Goal: Information Seeking & Learning: Learn about a topic

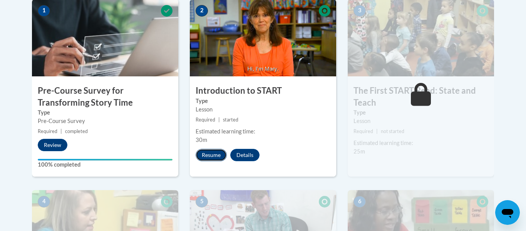
click at [209, 153] on button "Resume" at bounding box center [211, 155] width 31 height 12
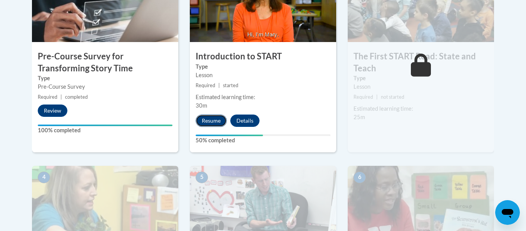
click at [212, 118] on button "Resume" at bounding box center [211, 120] width 31 height 12
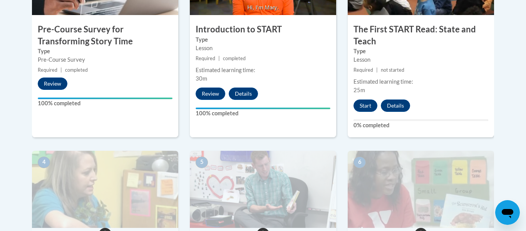
scroll to position [333, 0]
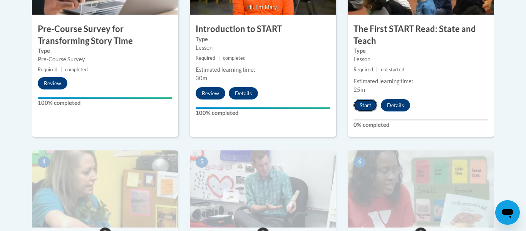
click at [363, 110] on button "Start" at bounding box center [366, 105] width 24 height 12
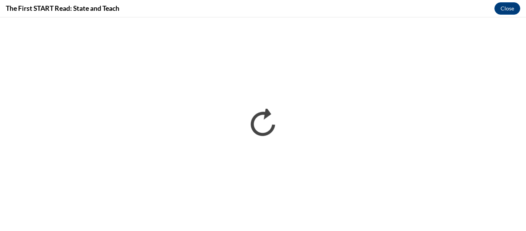
scroll to position [0, 0]
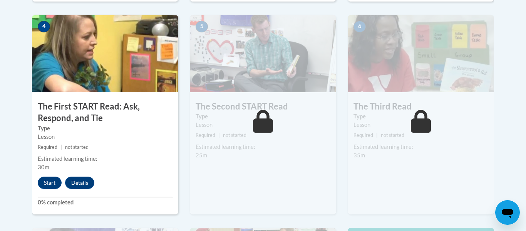
scroll to position [479, 0]
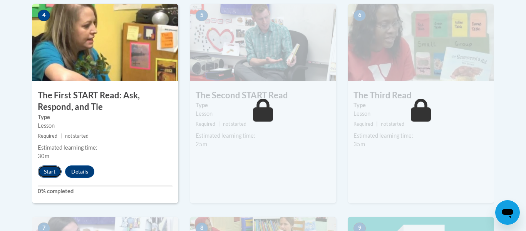
click at [42, 170] on button "Start" at bounding box center [50, 171] width 24 height 12
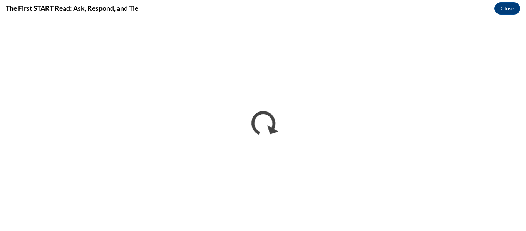
scroll to position [0, 0]
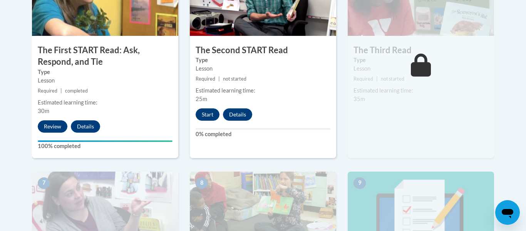
scroll to position [526, 0]
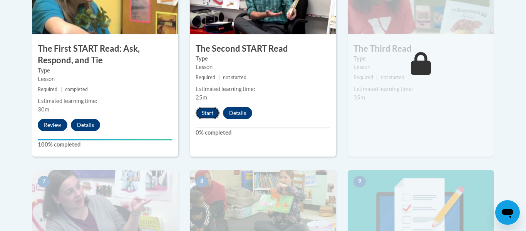
click at [210, 118] on button "Start" at bounding box center [208, 113] width 24 height 12
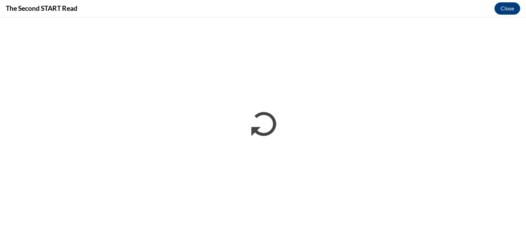
scroll to position [0, 0]
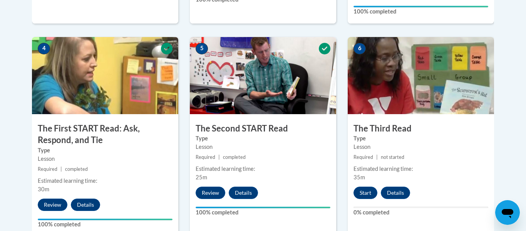
scroll to position [451, 0]
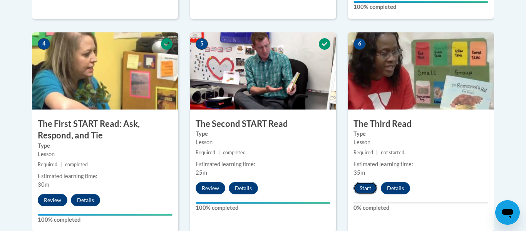
click at [366, 190] on button "Start" at bounding box center [366, 188] width 24 height 12
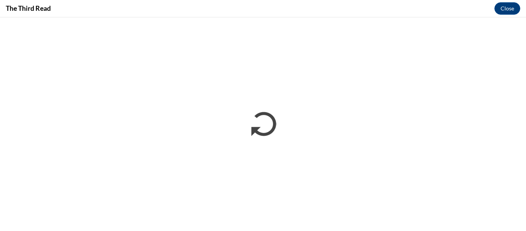
scroll to position [0, 0]
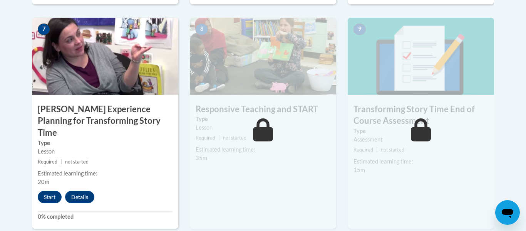
scroll to position [684, 0]
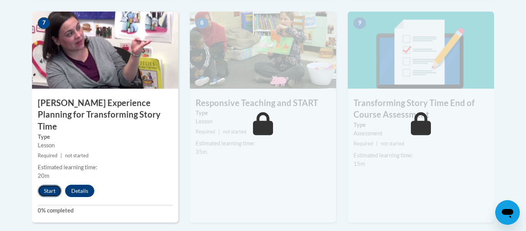
click at [51, 185] on button "Start" at bounding box center [50, 191] width 24 height 12
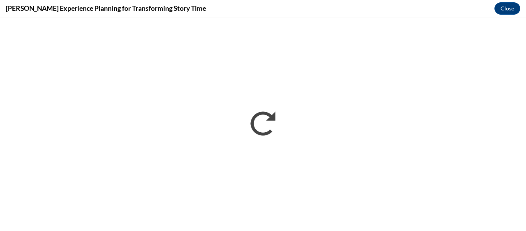
scroll to position [0, 0]
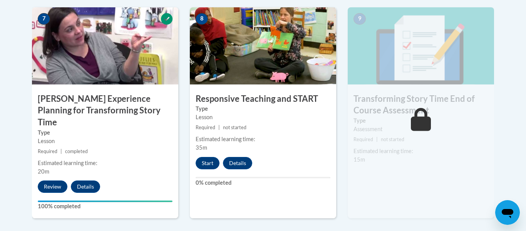
scroll to position [689, 0]
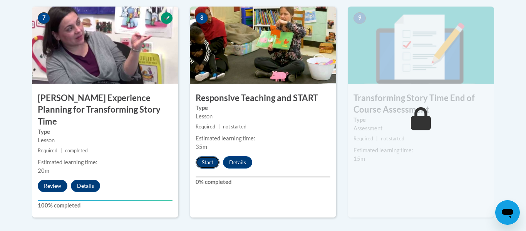
click at [207, 162] on button "Start" at bounding box center [208, 162] width 24 height 12
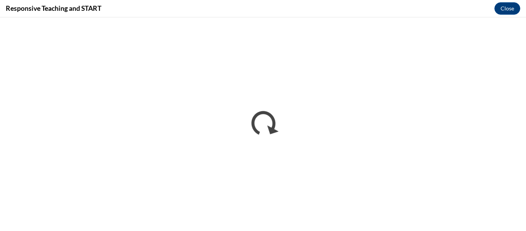
scroll to position [0, 0]
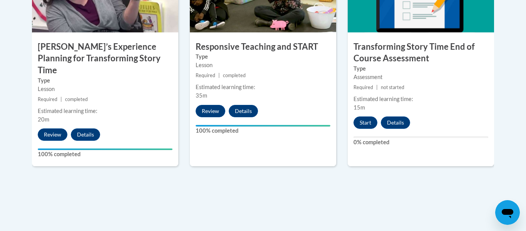
scroll to position [743, 0]
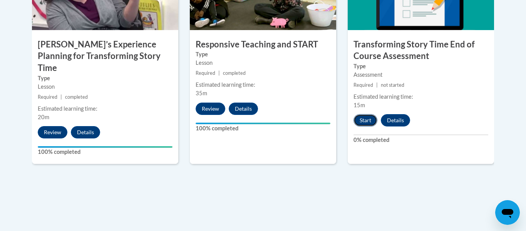
click at [364, 126] on button "Start" at bounding box center [366, 120] width 24 height 12
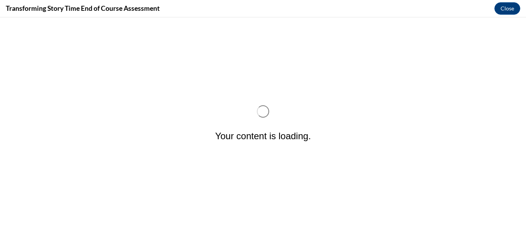
scroll to position [0, 0]
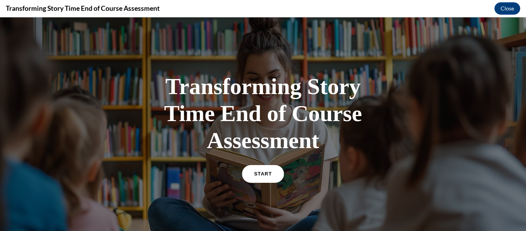
click at [265, 174] on span "START" at bounding box center [263, 174] width 18 height 6
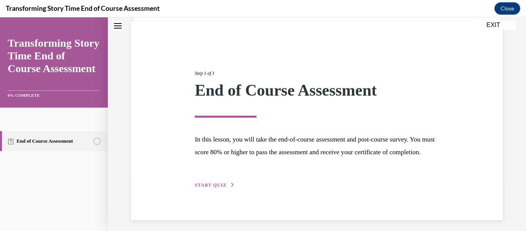
scroll to position [72, 0]
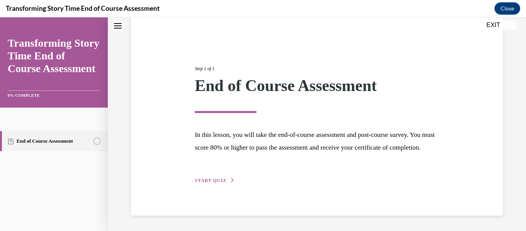
click at [220, 179] on span "START QUIZ" at bounding box center [211, 180] width 32 height 5
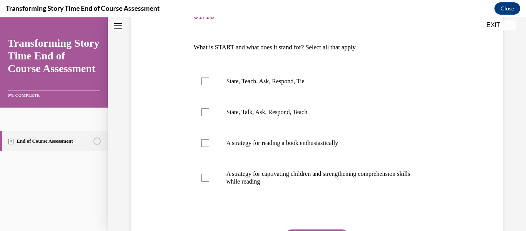
scroll to position [107, 0]
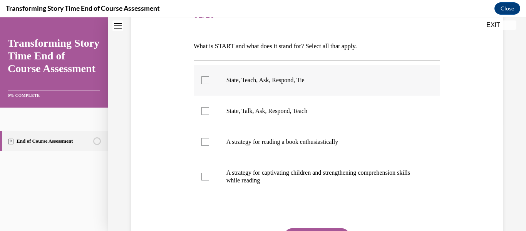
click at [202, 82] on div at bounding box center [206, 80] width 8 height 8
click at [202, 82] on input "State, Teach, Ask, Respond, Tie" at bounding box center [206, 80] width 8 height 8
checkbox input "true"
click at [210, 182] on label "A strategy for captivating children and strengthening comprehension skills whil…" at bounding box center [317, 176] width 247 height 39
click at [209, 180] on input "A strategy for captivating children and strengthening comprehension skills whil…" at bounding box center [206, 177] width 8 height 8
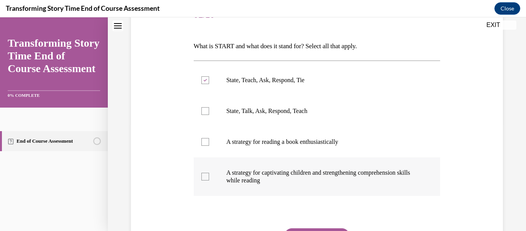
checkbox input "true"
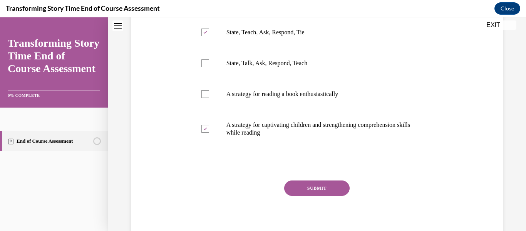
click at [326, 195] on button "SUBMIT" at bounding box center [317, 187] width 66 height 15
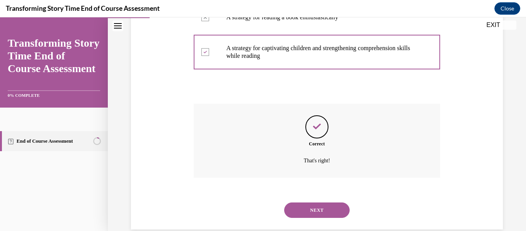
scroll to position [245, 0]
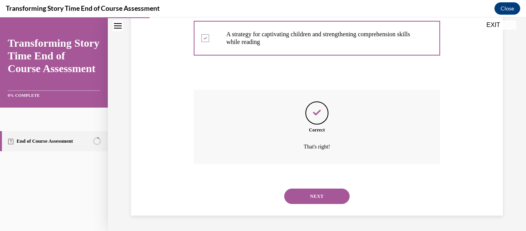
click at [329, 197] on button "NEXT" at bounding box center [317, 195] width 66 height 15
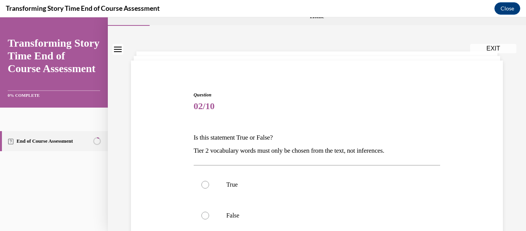
scroll to position [30, 0]
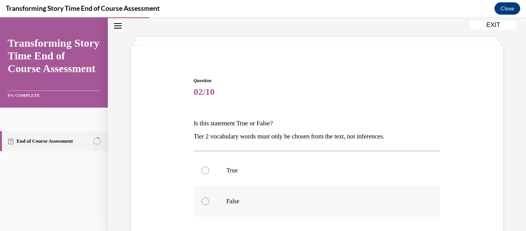
click at [206, 207] on label "False" at bounding box center [317, 201] width 247 height 31
click at [206, 205] on input "False" at bounding box center [206, 201] width 8 height 8
radio input "true"
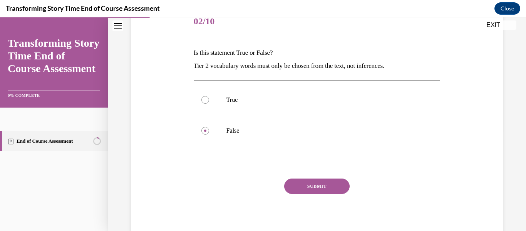
click at [332, 190] on button "SUBMIT" at bounding box center [317, 185] width 66 height 15
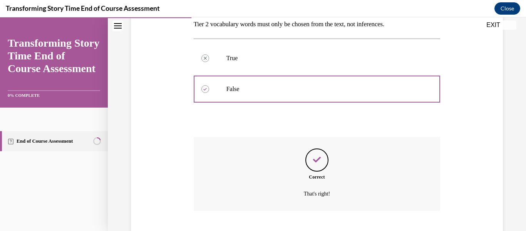
scroll to position [189, 0]
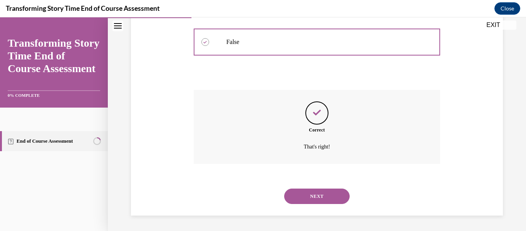
click at [335, 196] on button "NEXT" at bounding box center [317, 195] width 66 height 15
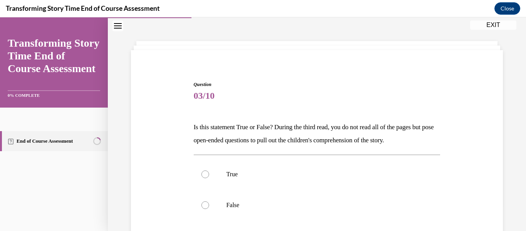
scroll to position [27, 0]
click at [203, 173] on div at bounding box center [206, 174] width 8 height 8
click at [203, 173] on input "True" at bounding box center [206, 174] width 8 height 8
radio input "true"
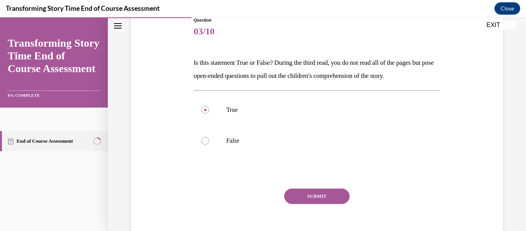
click at [332, 200] on button "SUBMIT" at bounding box center [317, 195] width 66 height 15
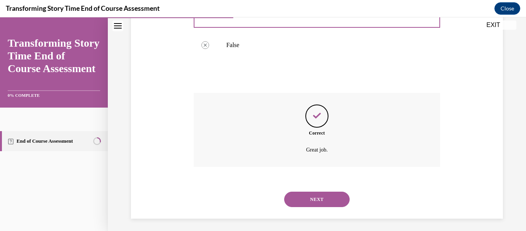
scroll to position [189, 0]
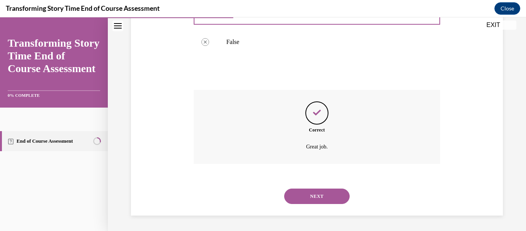
click at [331, 196] on button "NEXT" at bounding box center [317, 195] width 66 height 15
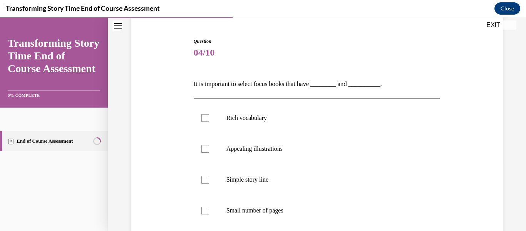
scroll to position [70, 0]
click at [208, 120] on div at bounding box center [206, 118] width 8 height 8
click at [208, 120] on input "Rich vocabulary" at bounding box center [206, 118] width 8 height 8
checkbox input "true"
click at [200, 153] on label "Appealing illustrations" at bounding box center [317, 148] width 247 height 31
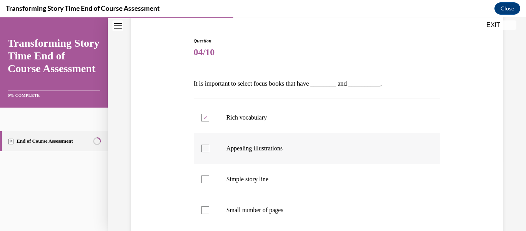
click at [202, 152] on input "Appealing illustrations" at bounding box center [206, 149] width 8 height 8
checkbox input "true"
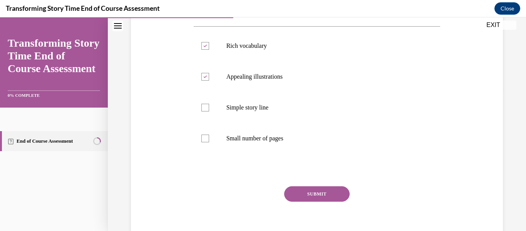
click at [326, 200] on button "SUBMIT" at bounding box center [317, 193] width 66 height 15
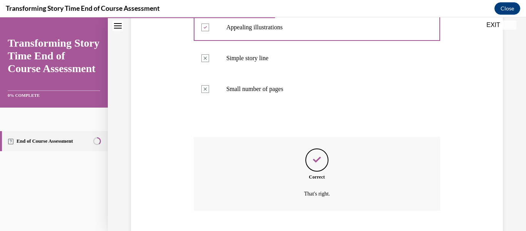
scroll to position [238, 0]
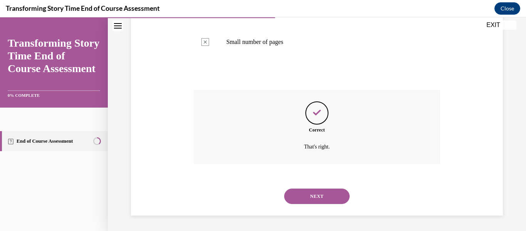
click at [325, 201] on button "NEXT" at bounding box center [317, 195] width 66 height 15
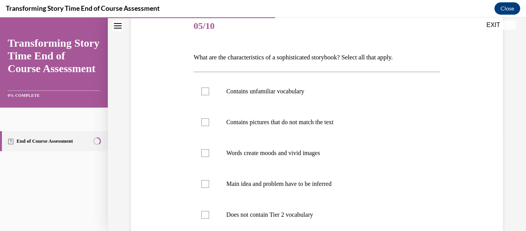
scroll to position [92, 0]
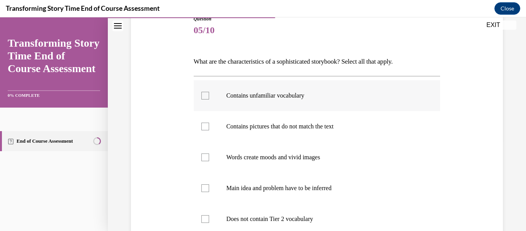
click at [207, 100] on label "Contains unfamiliar vocabulary" at bounding box center [317, 95] width 247 height 31
click at [207, 99] on input "Contains unfamiliar vocabulary" at bounding box center [206, 96] width 8 height 8
checkbox input "true"
click at [209, 130] on label "Contains pictures that do not match the text" at bounding box center [317, 126] width 247 height 31
click at [209, 130] on input "Contains pictures that do not match the text" at bounding box center [206, 127] width 8 height 8
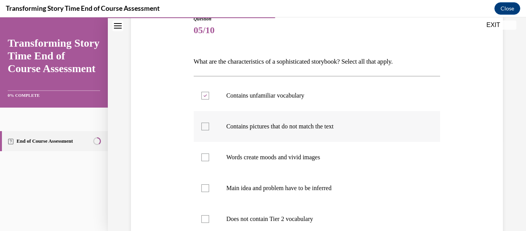
checkbox input "true"
click at [208, 160] on div at bounding box center [206, 157] width 8 height 8
click at [208, 160] on input "Words create moods and vivid images" at bounding box center [206, 157] width 8 height 8
checkbox input "true"
click at [209, 197] on label "Main idea and problem have to be inferred" at bounding box center [317, 188] width 247 height 31
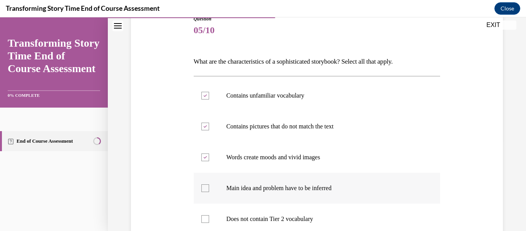
click at [209, 192] on input "Main idea and problem have to be inferred" at bounding box center [206, 188] width 8 height 8
checkbox input "true"
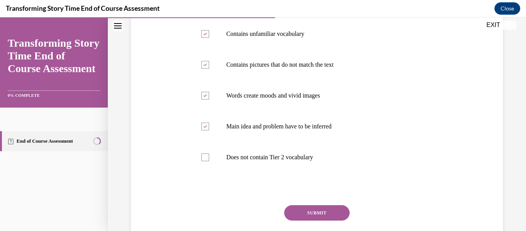
click at [334, 216] on button "SUBMIT" at bounding box center [317, 212] width 66 height 15
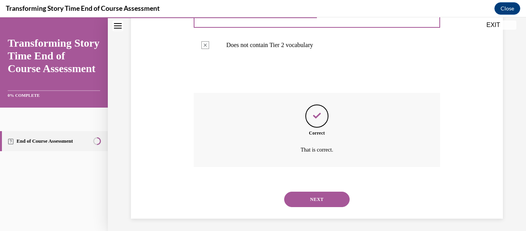
scroll to position [269, 0]
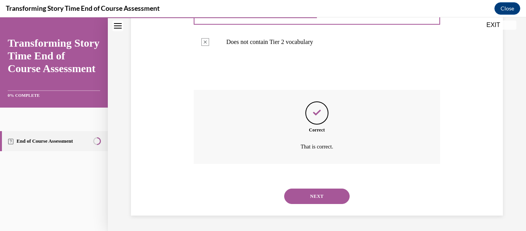
click at [333, 197] on button "NEXT" at bounding box center [317, 195] width 66 height 15
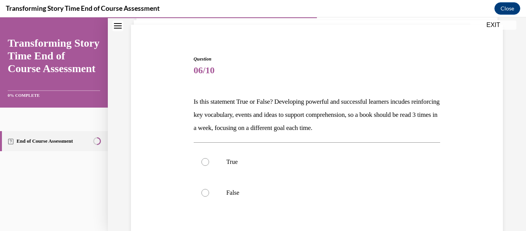
scroll to position [60, 0]
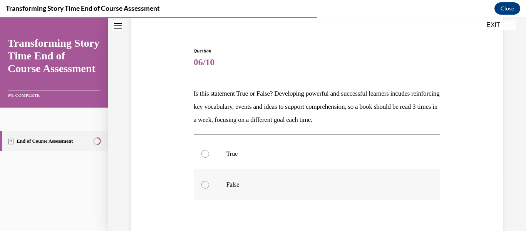
click at [206, 186] on div at bounding box center [206, 185] width 8 height 8
click at [206, 186] on input "False" at bounding box center [206, 185] width 8 height 8
radio input "true"
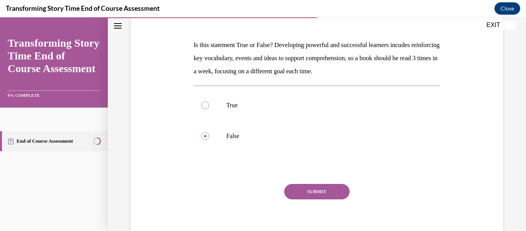
click at [327, 198] on button "SUBMIT" at bounding box center [317, 191] width 66 height 15
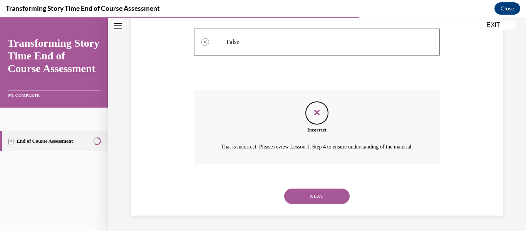
scroll to position [212, 0]
click at [331, 200] on button "NEXT" at bounding box center [317, 195] width 66 height 15
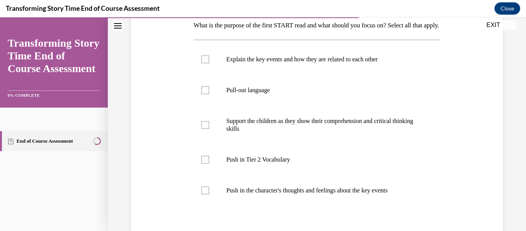
scroll to position [129, 0]
click at [212, 139] on label "Support the children as they show their comprehension and critical thinking ski…" at bounding box center [317, 124] width 247 height 39
click at [209, 128] on input "Support the children as they show their comprehension and critical thinking ski…" at bounding box center [206, 124] width 8 height 8
checkbox input "true"
click at [207, 163] on div at bounding box center [206, 159] width 8 height 8
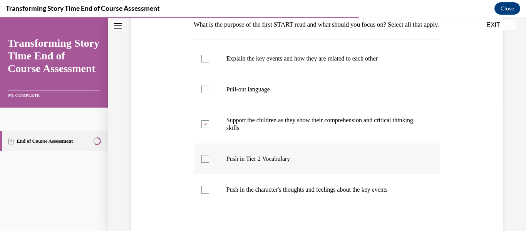
click at [207, 163] on input "Push in Tier 2 Vocabulary" at bounding box center [206, 159] width 8 height 8
checkbox input "true"
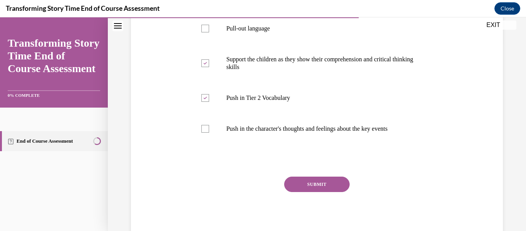
click at [326, 192] on button "SUBMIT" at bounding box center [317, 183] width 66 height 15
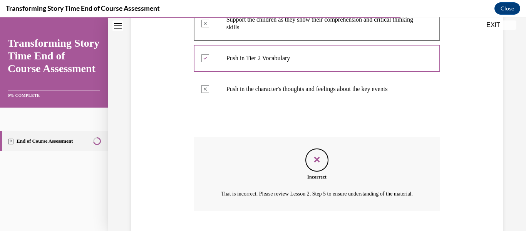
scroll to position [299, 0]
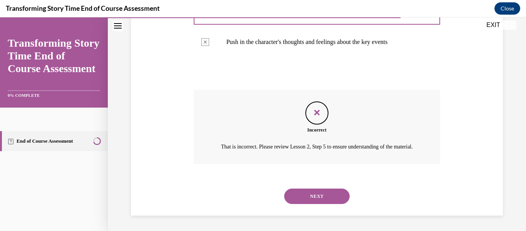
click at [337, 195] on button "NEXT" at bounding box center [317, 195] width 66 height 15
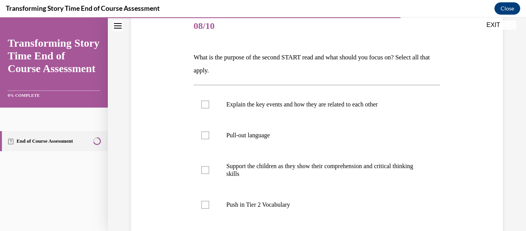
scroll to position [102, 0]
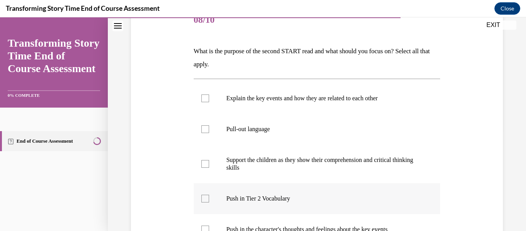
click at [206, 207] on label "Push in Tier 2 Vocabulary" at bounding box center [317, 198] width 247 height 31
click at [206, 202] on input "Push in Tier 2 Vocabulary" at bounding box center [206, 199] width 8 height 8
checkbox input "true"
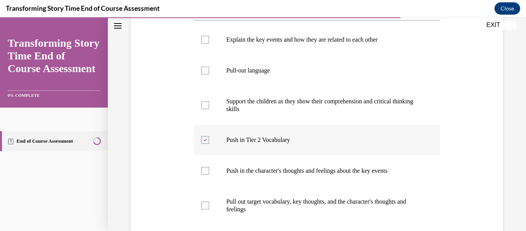
scroll to position [162, 0]
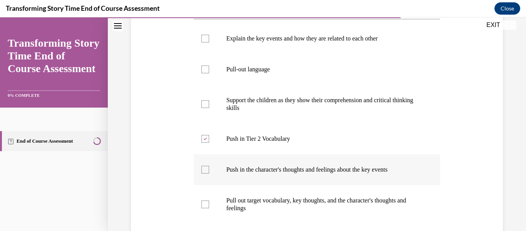
click at [212, 168] on label "Push in the character's thoughts and feelings about the key events" at bounding box center [317, 169] width 247 height 31
click at [209, 168] on input "Push in the character's thoughts and feelings about the key events" at bounding box center [206, 170] width 8 height 8
checkbox input "true"
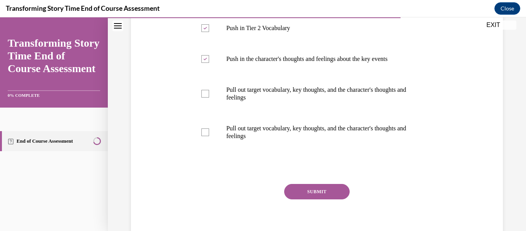
click at [326, 194] on button "SUBMIT" at bounding box center [317, 191] width 66 height 15
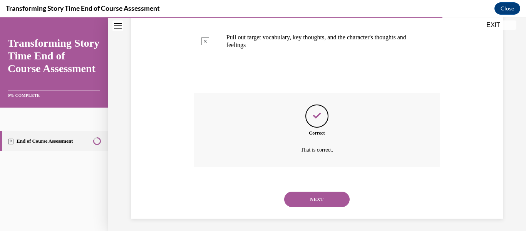
scroll to position [366, 0]
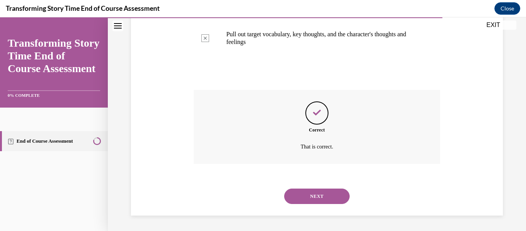
click at [326, 200] on button "NEXT" at bounding box center [317, 195] width 66 height 15
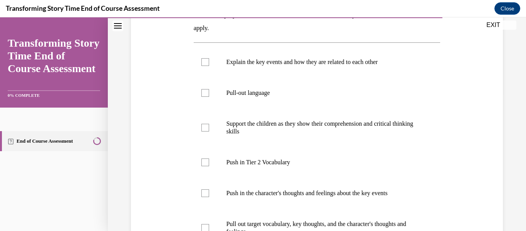
scroll to position [145, 0]
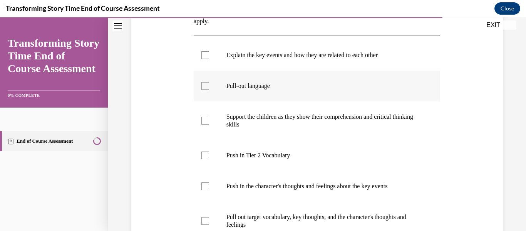
click at [208, 91] on label "Pull-out language" at bounding box center [317, 86] width 247 height 31
click at [208, 90] on input "Pull-out language" at bounding box center [206, 86] width 8 height 8
checkbox input "true"
click at [206, 125] on label "Support the children as they show their comprehension and critical thinking ski…" at bounding box center [317, 120] width 247 height 39
click at [206, 124] on input "Support the children as they show their comprehension and critical thinking ski…" at bounding box center [206, 121] width 8 height 8
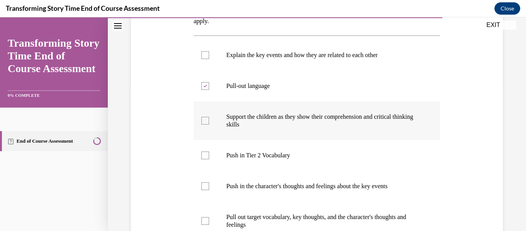
checkbox input "true"
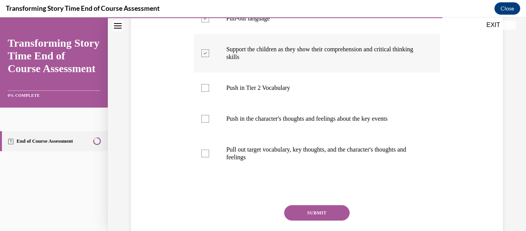
scroll to position [215, 0]
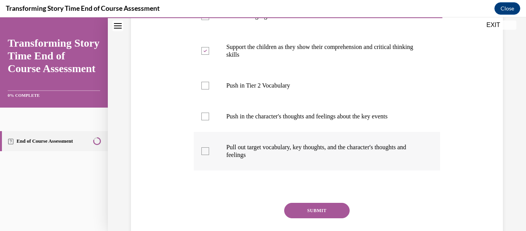
click at [205, 149] on div at bounding box center [206, 151] width 8 height 8
click at [205, 149] on input "Pull out target vocabulary, key thoughts, and the character's thoughts and feel…" at bounding box center [206, 151] width 8 height 8
checkbox input "true"
click at [318, 213] on button "SUBMIT" at bounding box center [317, 210] width 66 height 15
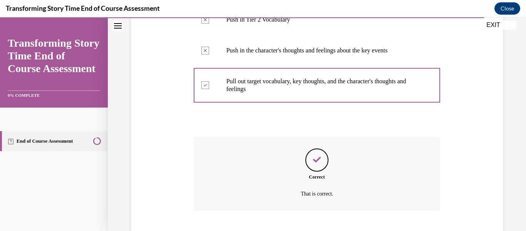
scroll to position [328, 0]
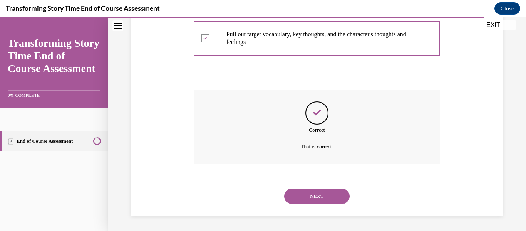
click at [325, 199] on button "NEXT" at bounding box center [317, 195] width 66 height 15
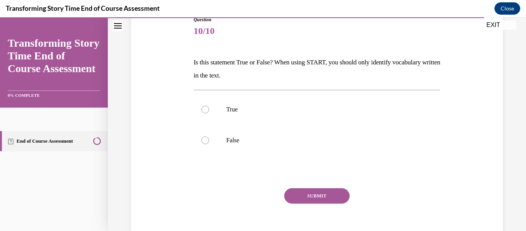
scroll to position [92, 0]
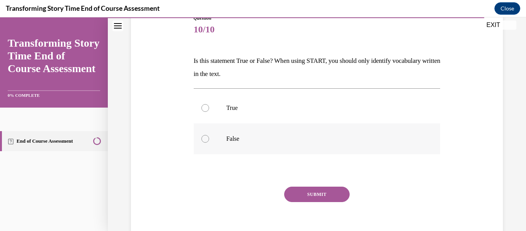
click at [205, 143] on label "False" at bounding box center [317, 138] width 247 height 31
click at [205, 143] on input "False" at bounding box center [206, 139] width 8 height 8
radio input "true"
click at [324, 197] on button "SUBMIT" at bounding box center [317, 194] width 66 height 15
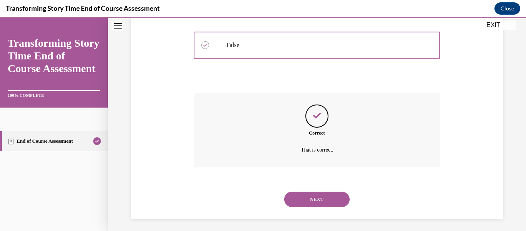
scroll to position [189, 0]
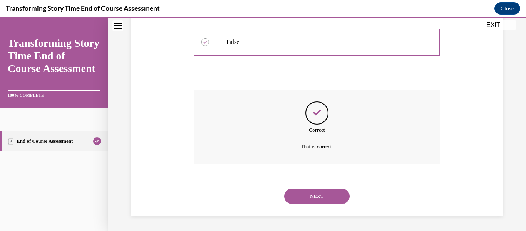
click at [329, 199] on button "NEXT" at bounding box center [317, 195] width 66 height 15
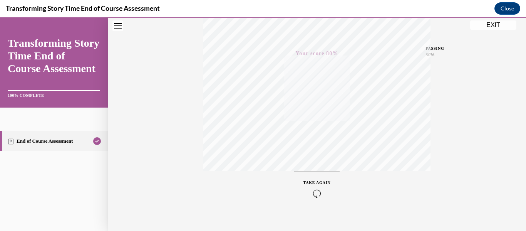
scroll to position [182, 0]
click at [491, 30] on div "Quiz Results PASSING 80% Your score 80% Passed PASSING 80% Your score Your scor…" at bounding box center [317, 45] width 418 height 371
click at [502, 27] on button "EXIT" at bounding box center [494, 24] width 46 height 9
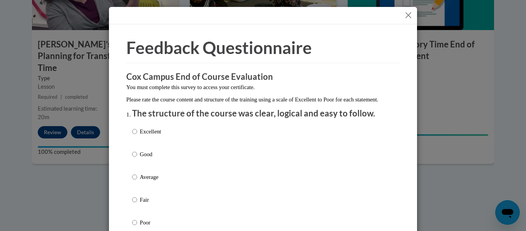
click at [410, 13] on button "Close" at bounding box center [409, 15] width 10 height 10
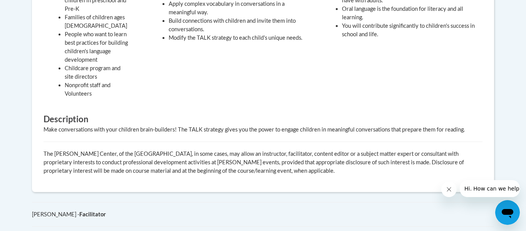
scroll to position [351, 0]
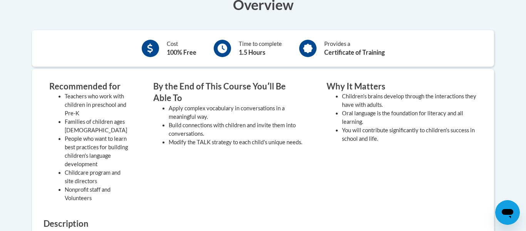
scroll to position [242, 0]
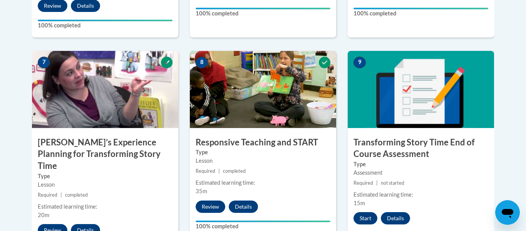
scroll to position [636, 0]
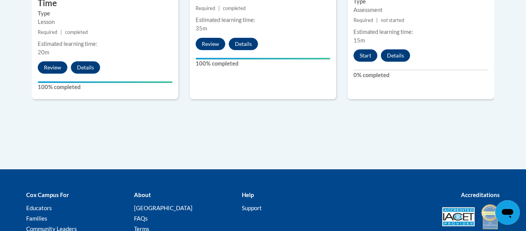
scroll to position [689, 0]
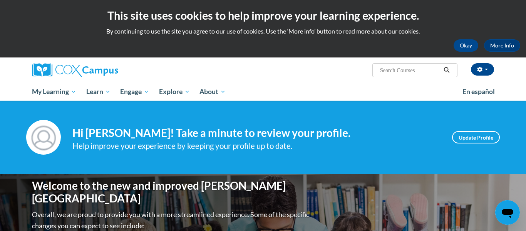
click at [437, 67] on input "Search..." at bounding box center [411, 70] width 62 height 9
type input "meaningful conversations"
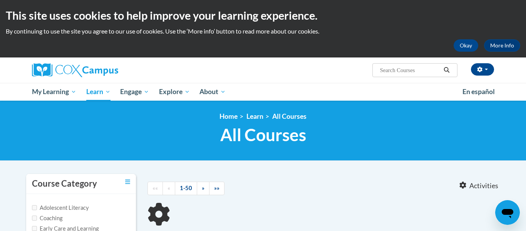
type input "meaningful conversations"
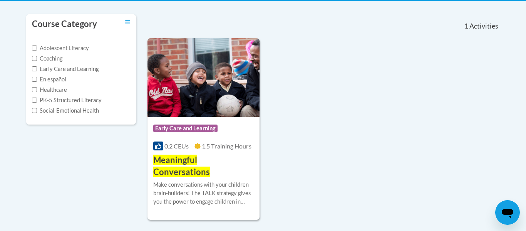
scroll to position [161, 0]
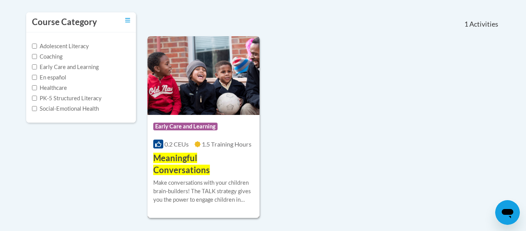
click at [162, 180] on div "Make conversations with your children brain-builders! The TALK strategy gives y…" at bounding box center [203, 190] width 101 height 25
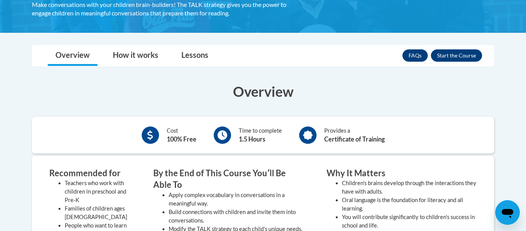
scroll to position [160, 0]
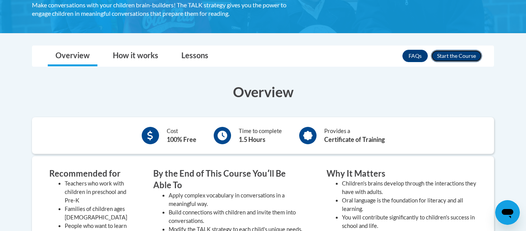
click at [466, 57] on button "Enroll" at bounding box center [456, 56] width 51 height 12
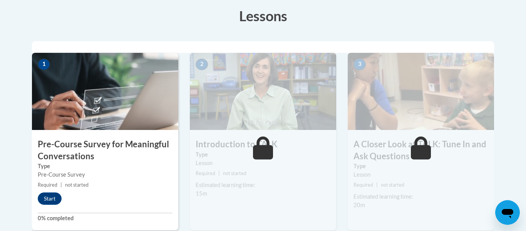
scroll to position [218, 0]
click at [45, 202] on button "Start" at bounding box center [50, 198] width 24 height 12
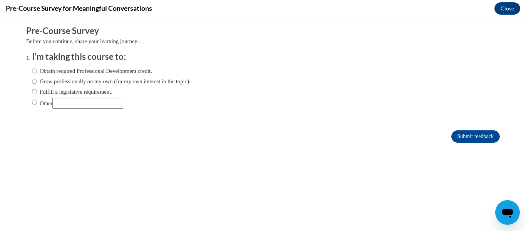
scroll to position [0, 0]
click at [35, 72] on input "Obtain required Professional Development credit." at bounding box center [34, 71] width 5 height 8
radio input "true"
click at [35, 71] on input "Obtain required Professional Development credit." at bounding box center [34, 71] width 5 height 8
click at [33, 69] on input "Obtain required Professional Development credit." at bounding box center [34, 71] width 5 height 8
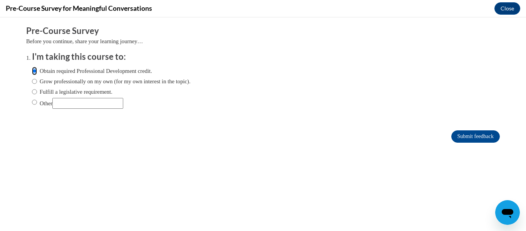
click at [33, 72] on input "Obtain required Professional Development credit." at bounding box center [34, 71] width 5 height 8
click at [35, 71] on input "Obtain required Professional Development credit." at bounding box center [34, 71] width 5 height 8
click at [34, 71] on input "Obtain required Professional Development credit." at bounding box center [34, 71] width 5 height 8
click at [34, 69] on input "Obtain required Professional Development credit." at bounding box center [34, 71] width 5 height 8
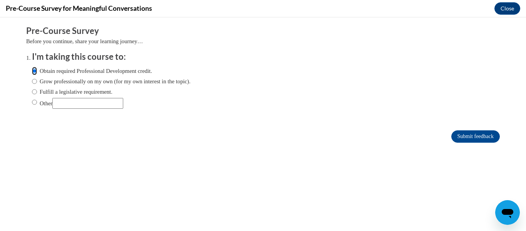
click at [34, 69] on input "Obtain required Professional Development credit." at bounding box center [34, 71] width 5 height 8
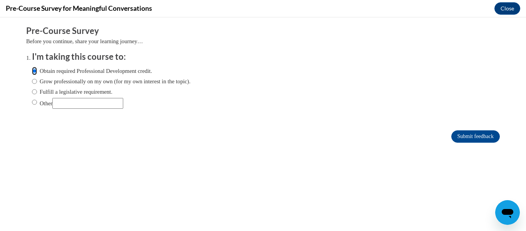
click at [34, 69] on input "Obtain required Professional Development credit." at bounding box center [34, 71] width 5 height 8
click at [34, 71] on input "Obtain required Professional Development credit." at bounding box center [34, 71] width 5 height 8
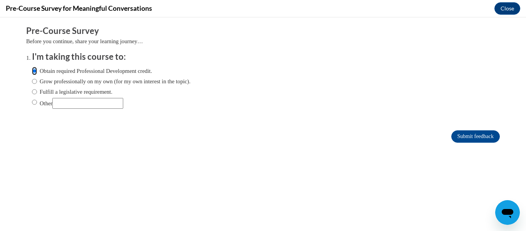
click at [34, 71] on input "Obtain required Professional Development credit." at bounding box center [34, 71] width 5 height 8
click at [51, 74] on label "Obtain required Professional Development credit." at bounding box center [92, 71] width 120 height 8
click at [37, 74] on input "Obtain required Professional Development credit." at bounding box center [34, 71] width 5 height 8
click at [50, 71] on label "Obtain required Professional Development credit." at bounding box center [92, 71] width 120 height 8
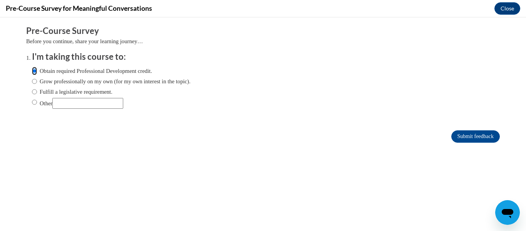
click at [37, 71] on input "Obtain required Professional Development credit." at bounding box center [34, 71] width 5 height 8
click at [50, 71] on label "Obtain required Professional Development credit." at bounding box center [92, 71] width 120 height 8
click at [37, 71] on input "Obtain required Professional Development credit." at bounding box center [34, 71] width 5 height 8
click at [50, 71] on label "Obtain required Professional Development credit." at bounding box center [92, 71] width 120 height 8
click at [37, 71] on input "Obtain required Professional Development credit." at bounding box center [34, 71] width 5 height 8
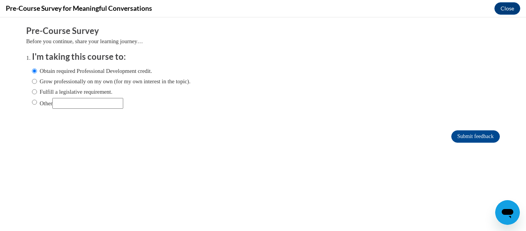
click at [50, 71] on label "Obtain required Professional Development credit." at bounding box center [92, 71] width 120 height 8
click at [37, 71] on input "Obtain required Professional Development credit." at bounding box center [34, 71] width 5 height 8
click at [37, 71] on label "Obtain required Professional Development credit." at bounding box center [92, 71] width 120 height 8
click at [37, 71] on input "Obtain required Professional Development credit." at bounding box center [34, 71] width 5 height 8
click at [34, 71] on input "Obtain required Professional Development credit." at bounding box center [34, 71] width 5 height 8
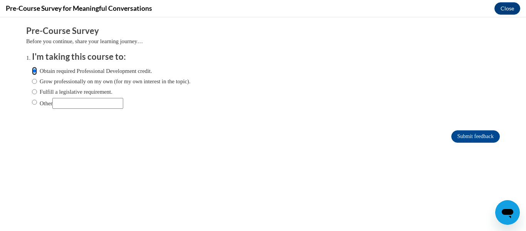
click at [34, 71] on input "Obtain required Professional Development credit." at bounding box center [34, 71] width 5 height 8
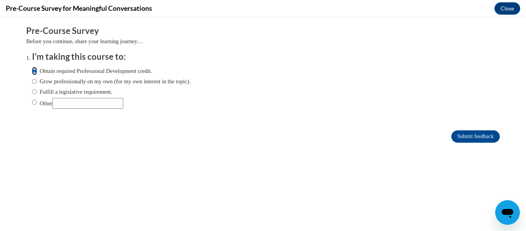
click at [34, 71] on input "Obtain required Professional Development credit." at bounding box center [34, 71] width 5 height 8
click at [37, 72] on input "Obtain required Professional Development credit." at bounding box center [34, 71] width 5 height 8
click at [35, 73] on input "Obtain required Professional Development credit." at bounding box center [34, 71] width 5 height 8
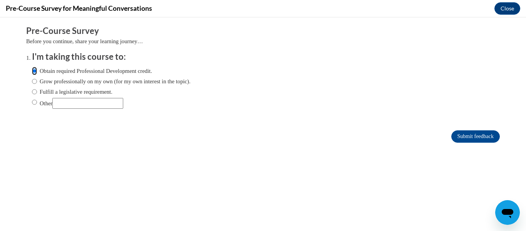
click at [34, 73] on input "Obtain required Professional Development credit." at bounding box center [34, 71] width 5 height 8
click at [34, 72] on input "Obtain required Professional Development credit." at bounding box center [34, 71] width 5 height 8
click at [32, 73] on input "Obtain required Professional Development credit." at bounding box center [34, 71] width 5 height 8
click at [33, 72] on input "Obtain required Professional Development credit." at bounding box center [34, 71] width 5 height 8
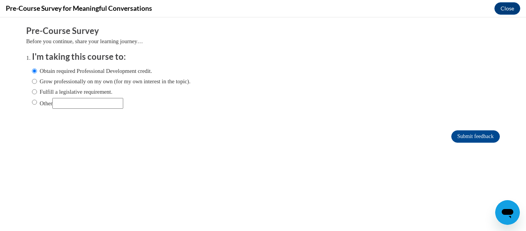
click at [68, 101] on input "Other" at bounding box center [87, 103] width 71 height 11
click at [33, 79] on input "Grow professionally on my own (for my own interest in the topic)." at bounding box center [34, 81] width 5 height 8
radio input "true"
click at [33, 73] on input "Obtain required Professional Development credit." at bounding box center [34, 71] width 5 height 8
radio input "true"
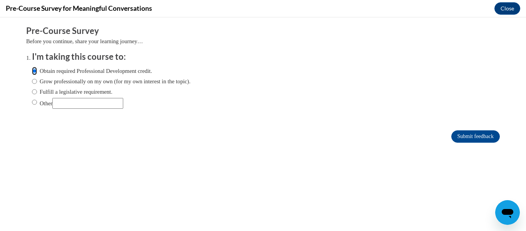
click at [34, 72] on input "Obtain required Professional Development credit." at bounding box center [34, 71] width 5 height 8
click at [34, 80] on input "Grow professionally on my own (for my own interest in the topic)." at bounding box center [34, 81] width 5 height 8
radio input "true"
click at [34, 70] on input "Obtain required Professional Development credit." at bounding box center [34, 71] width 5 height 8
radio input "true"
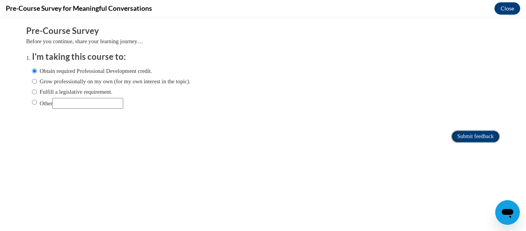
click at [484, 139] on input "Submit feedback" at bounding box center [476, 136] width 49 height 12
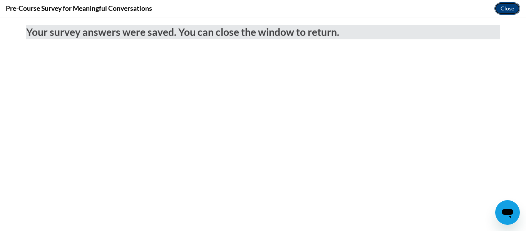
click at [511, 9] on button "Close" at bounding box center [508, 8] width 26 height 12
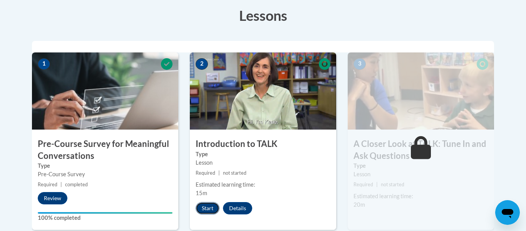
click at [209, 213] on button "Start" at bounding box center [208, 208] width 24 height 12
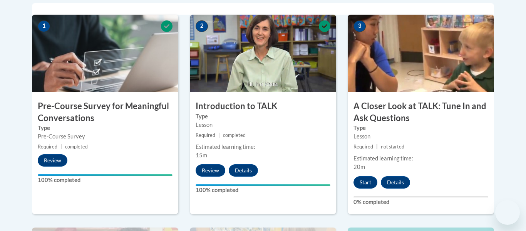
scroll to position [256, 0]
click at [214, 173] on button "Review" at bounding box center [211, 170] width 30 height 12
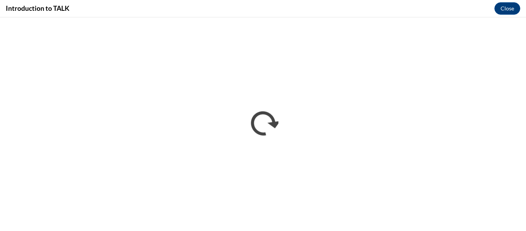
scroll to position [0, 0]
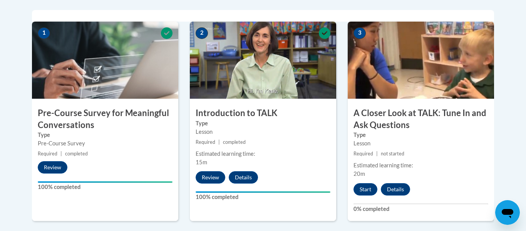
scroll to position [261, 0]
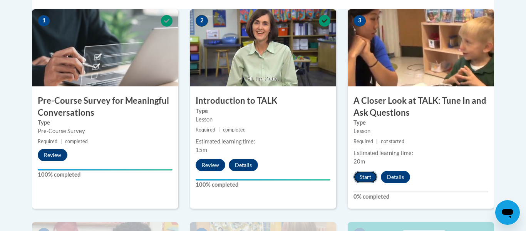
click at [369, 179] on button "Start" at bounding box center [366, 177] width 24 height 12
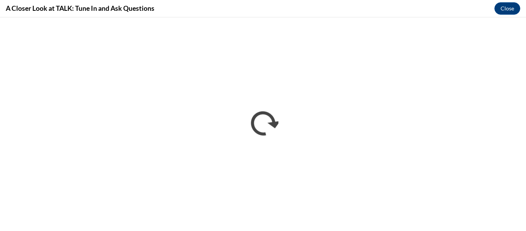
scroll to position [0, 0]
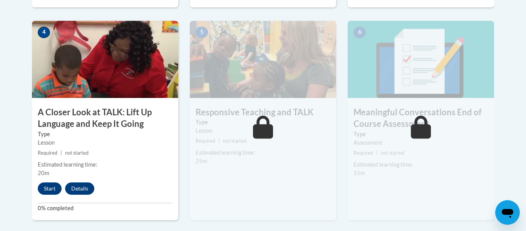
scroll to position [463, 0]
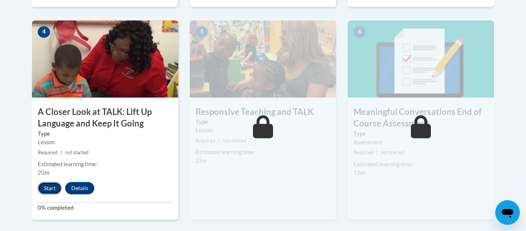
click at [53, 190] on button "Start" at bounding box center [50, 188] width 24 height 12
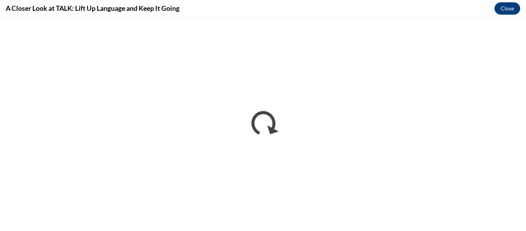
scroll to position [0, 0]
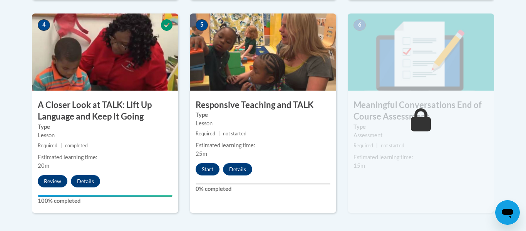
scroll to position [470, 0]
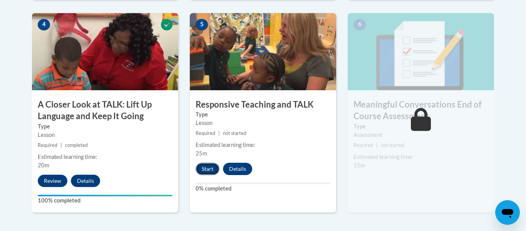
click at [211, 170] on button "Start" at bounding box center [208, 169] width 24 height 12
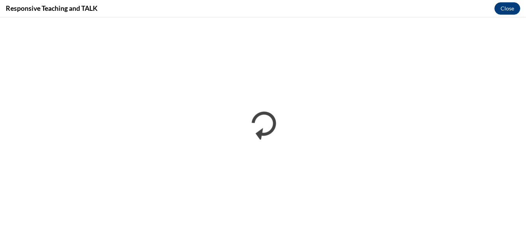
scroll to position [0, 0]
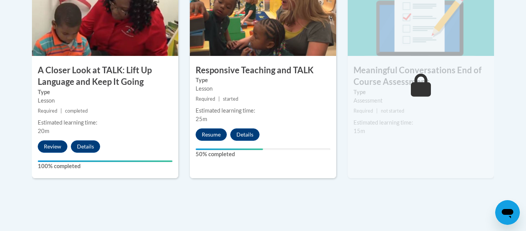
scroll to position [507, 0]
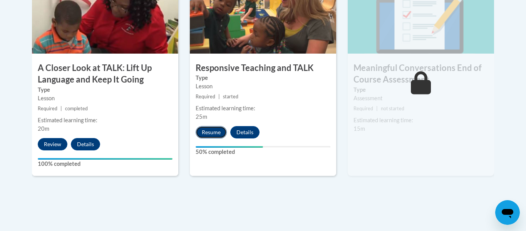
click at [216, 134] on button "Resume" at bounding box center [211, 132] width 31 height 12
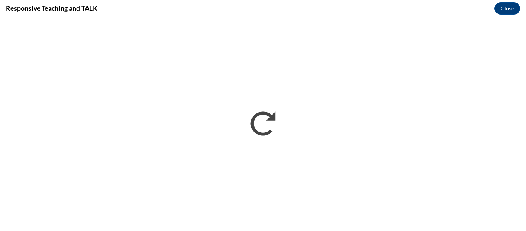
scroll to position [0, 0]
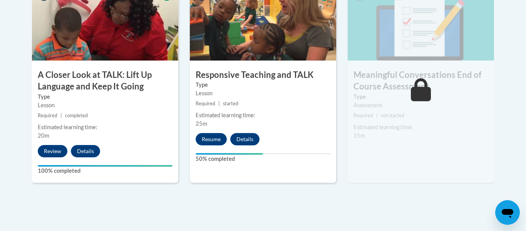
scroll to position [501, 0]
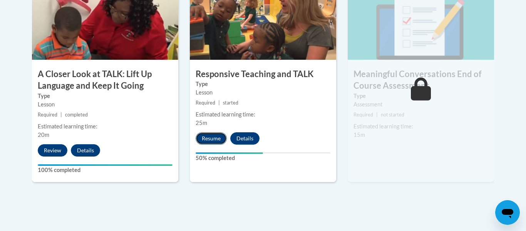
click at [215, 141] on button "Resume" at bounding box center [211, 138] width 31 height 12
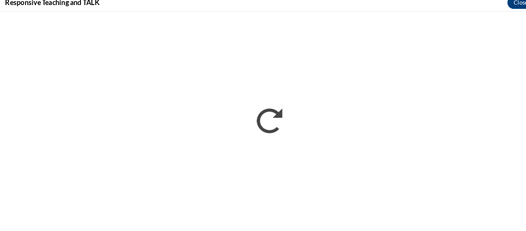
scroll to position [0, 0]
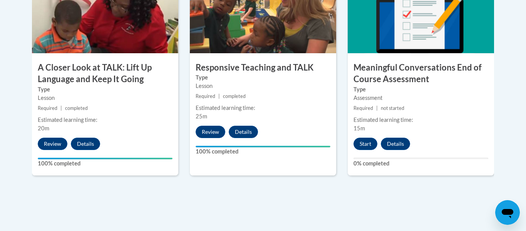
scroll to position [508, 0]
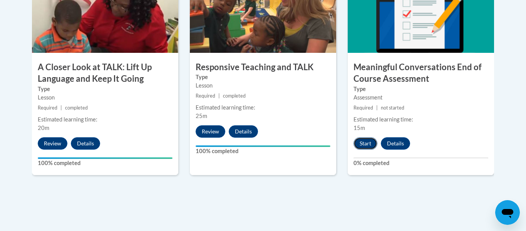
click at [373, 147] on button "Start" at bounding box center [366, 143] width 24 height 12
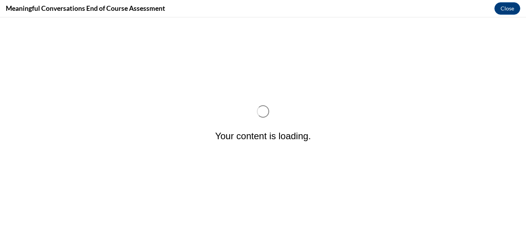
scroll to position [0, 0]
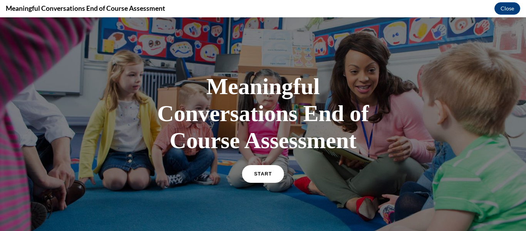
click at [269, 177] on link "START" at bounding box center [263, 174] width 42 height 18
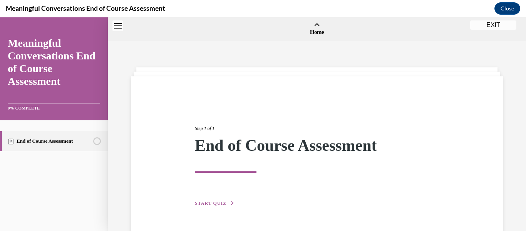
scroll to position [24, 0]
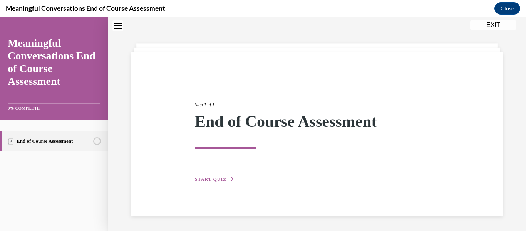
click at [222, 180] on span "START QUIZ" at bounding box center [211, 178] width 32 height 5
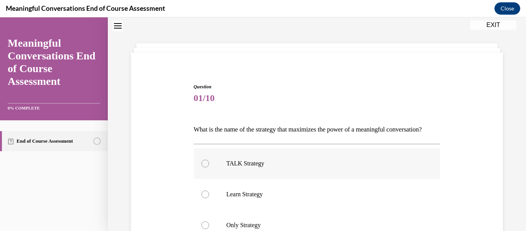
click at [210, 170] on label "TALK Strategy" at bounding box center [317, 163] width 247 height 31
click at [209, 167] on input "TALK Strategy" at bounding box center [206, 164] width 8 height 8
radio input "true"
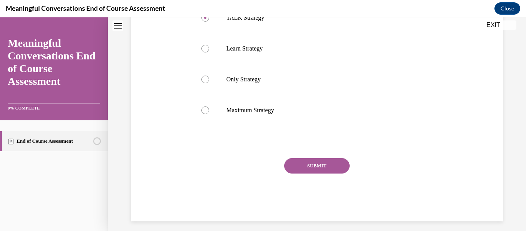
click at [324, 173] on button "SUBMIT" at bounding box center [317, 165] width 66 height 15
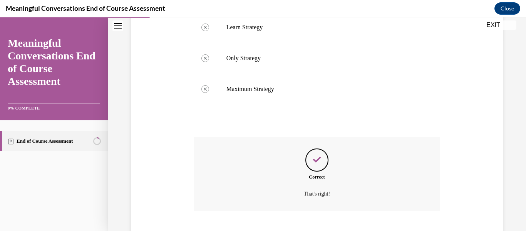
scroll to position [251, 0]
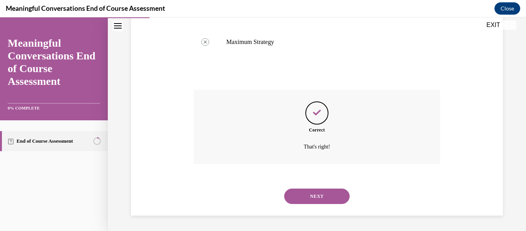
click at [334, 202] on button "NEXT" at bounding box center [317, 195] width 66 height 15
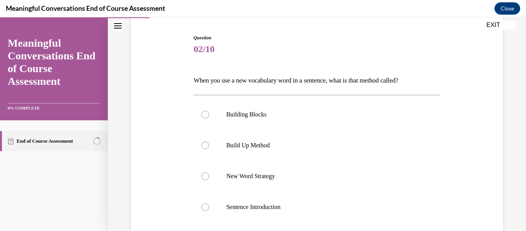
scroll to position [77, 0]
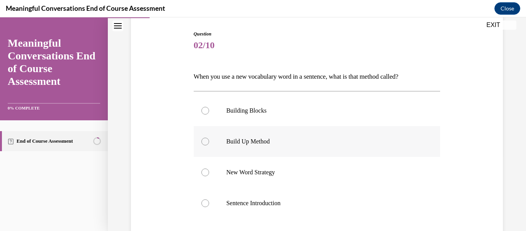
click at [266, 143] on p "Build Up Method" at bounding box center [324, 142] width 195 height 8
click at [209, 143] on input "Build Up Method" at bounding box center [206, 142] width 8 height 8
radio input "true"
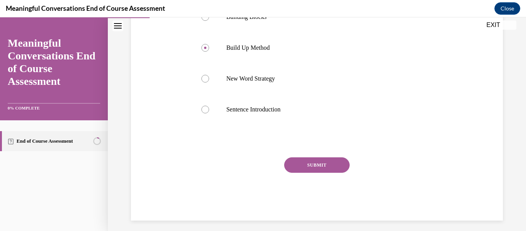
click at [330, 164] on button "SUBMIT" at bounding box center [317, 164] width 66 height 15
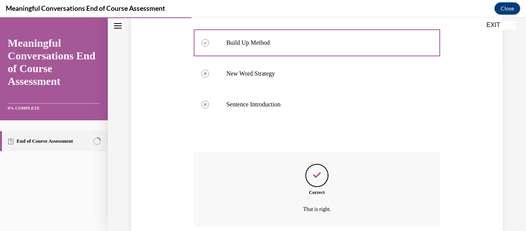
scroll to position [238, 0]
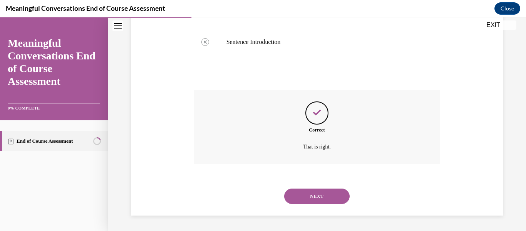
click at [334, 188] on button "NEXT" at bounding box center [317, 195] width 66 height 15
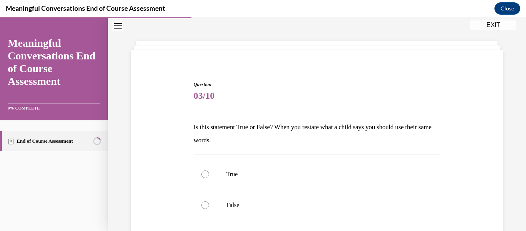
scroll to position [43, 0]
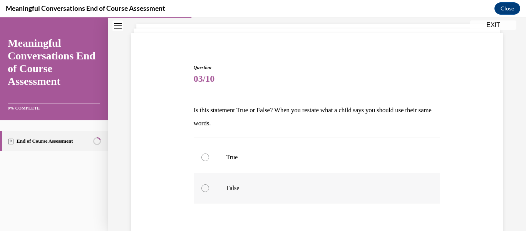
click at [211, 192] on label "False" at bounding box center [317, 188] width 247 height 31
click at [209, 192] on input "False" at bounding box center [206, 188] width 8 height 8
radio input "true"
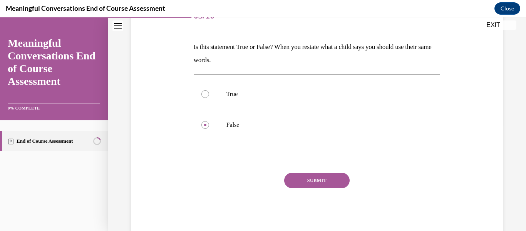
click at [330, 184] on button "SUBMIT" at bounding box center [317, 180] width 66 height 15
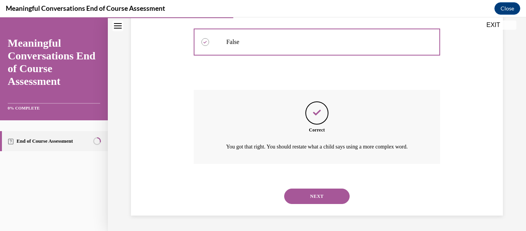
scroll to position [198, 0]
click at [326, 200] on button "NEXT" at bounding box center [317, 195] width 66 height 15
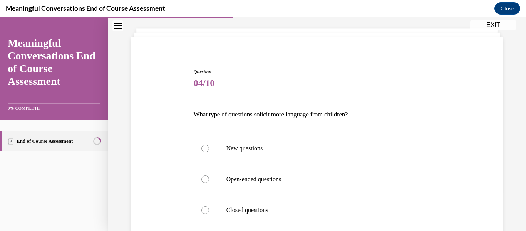
scroll to position [40, 0]
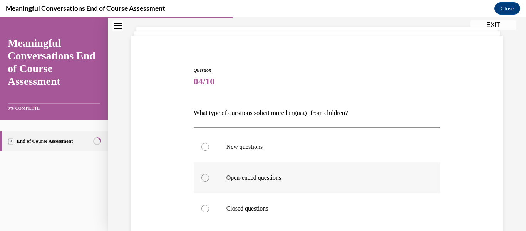
click at [260, 183] on label "Open-ended questions" at bounding box center [317, 177] width 247 height 31
click at [209, 182] on input "Open-ended questions" at bounding box center [206, 178] width 8 height 8
radio input "true"
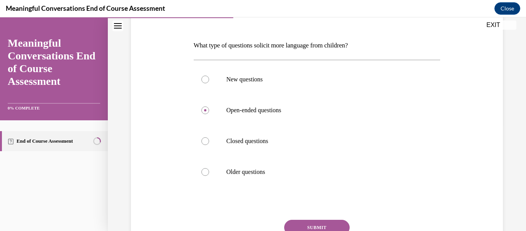
click at [333, 227] on button "SUBMIT" at bounding box center [317, 227] width 66 height 15
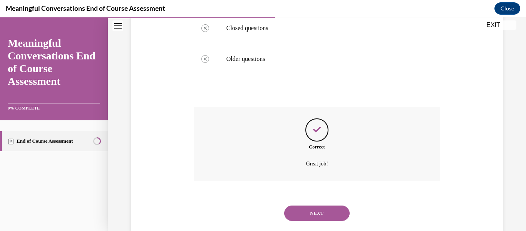
scroll to position [238, 0]
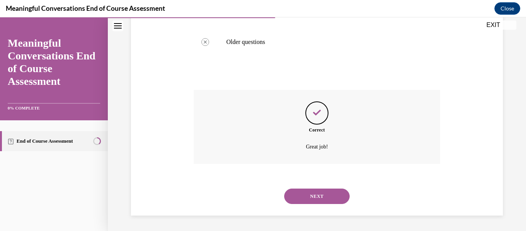
click at [327, 201] on button "NEXT" at bounding box center [317, 195] width 66 height 15
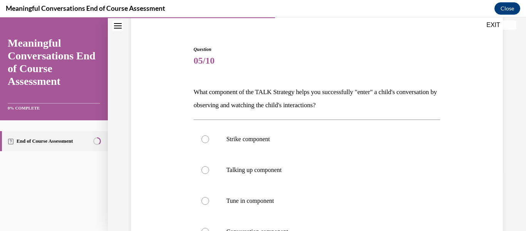
scroll to position [64, 0]
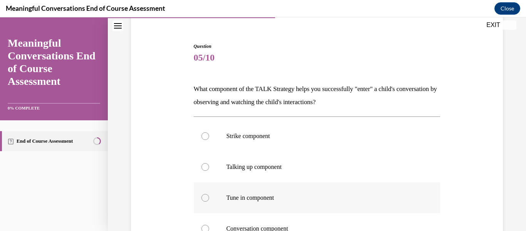
click at [272, 204] on label "Tune in component" at bounding box center [317, 197] width 247 height 31
click at [209, 202] on input "Tune in component" at bounding box center [206, 198] width 8 height 8
radio input "true"
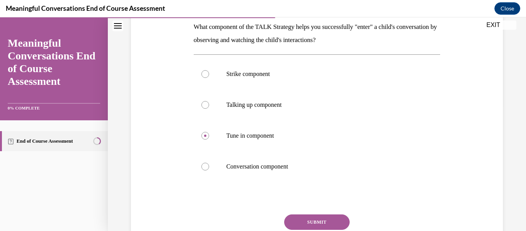
click at [331, 228] on button "SUBMIT" at bounding box center [317, 221] width 66 height 15
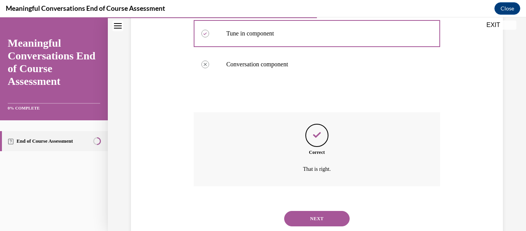
scroll to position [251, 0]
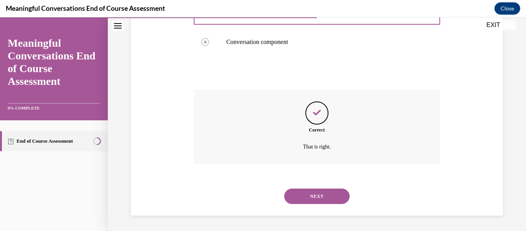
click at [333, 203] on button "NEXT" at bounding box center [317, 195] width 66 height 15
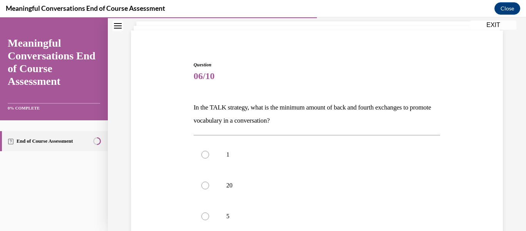
scroll to position [48, 0]
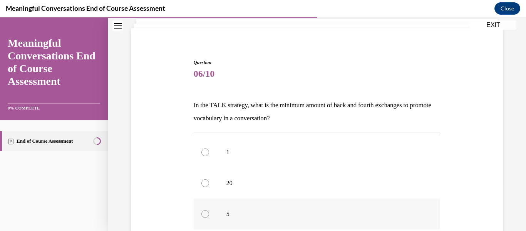
click at [209, 215] on label "5" at bounding box center [317, 213] width 247 height 31
click at [209, 215] on input "5" at bounding box center [206, 214] width 8 height 8
radio input "true"
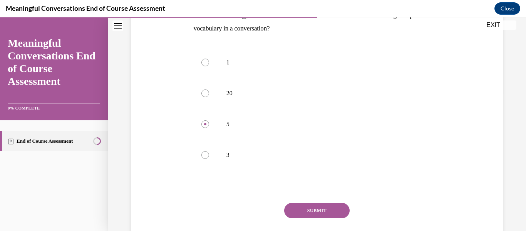
click at [328, 215] on button "SUBMIT" at bounding box center [317, 210] width 66 height 15
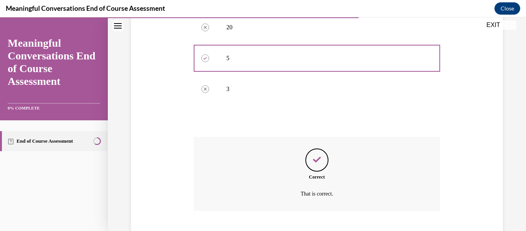
scroll to position [251, 0]
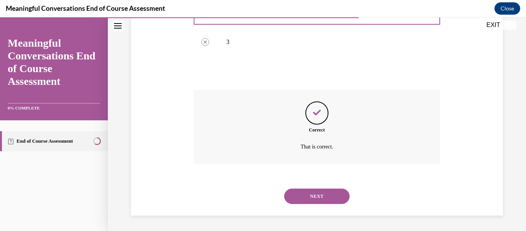
click at [330, 200] on button "NEXT" at bounding box center [317, 195] width 66 height 15
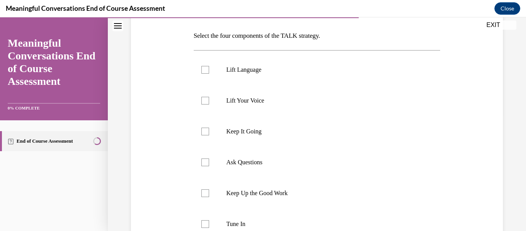
scroll to position [116, 0]
click at [206, 67] on label "Lift Language" at bounding box center [317, 70] width 247 height 31
click at [206, 67] on input "Lift Language" at bounding box center [206, 71] width 8 height 8
checkbox input "true"
click at [209, 135] on label "Keep It Going" at bounding box center [317, 132] width 247 height 31
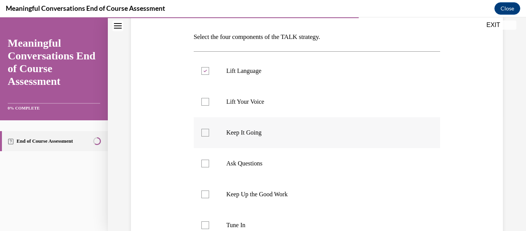
click at [209, 135] on input "Keep It Going" at bounding box center [206, 133] width 8 height 8
checkbox input "true"
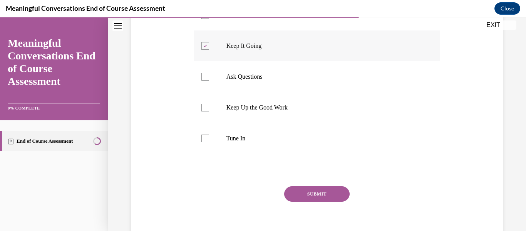
scroll to position [203, 0]
click at [258, 76] on p "Ask Questions" at bounding box center [324, 76] width 195 height 8
click at [209, 76] on input "Ask Questions" at bounding box center [206, 76] width 8 height 8
checkbox input "true"
click at [235, 138] on p "Tune In" at bounding box center [324, 138] width 195 height 8
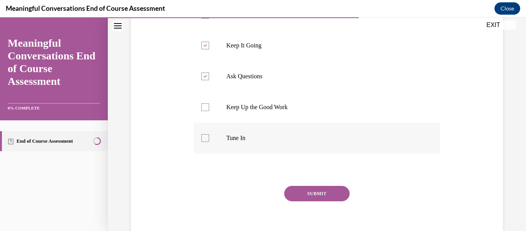
click at [209, 138] on input "Tune In" at bounding box center [206, 138] width 8 height 8
checkbox input "true"
click at [336, 197] on button "SUBMIT" at bounding box center [317, 193] width 66 height 15
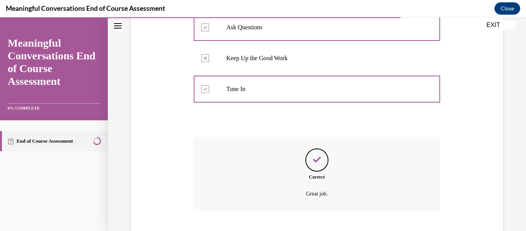
scroll to position [299, 0]
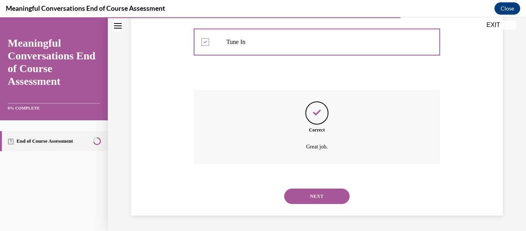
click at [325, 201] on button "NEXT" at bounding box center [317, 195] width 66 height 15
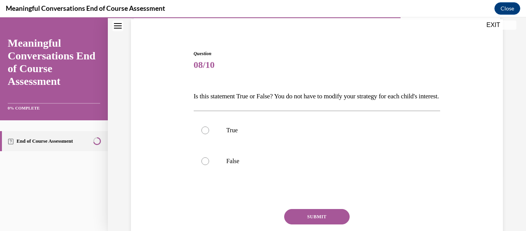
scroll to position [59, 0]
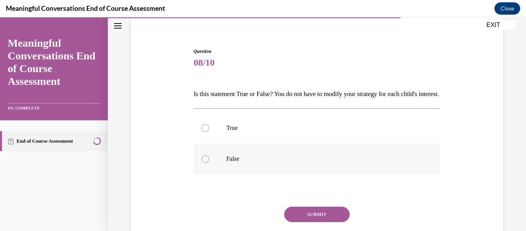
click at [208, 163] on div at bounding box center [206, 159] width 8 height 8
click at [208, 163] on input "False" at bounding box center [206, 159] width 8 height 8
radio input "true"
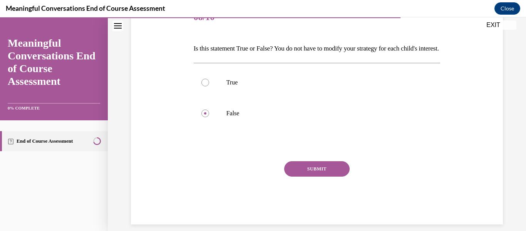
click at [331, 176] on button "SUBMIT" at bounding box center [317, 168] width 66 height 15
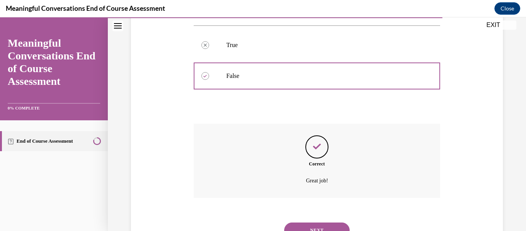
scroll to position [189, 0]
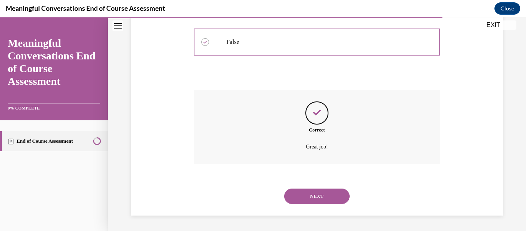
click at [329, 201] on button "NEXT" at bounding box center [317, 195] width 66 height 15
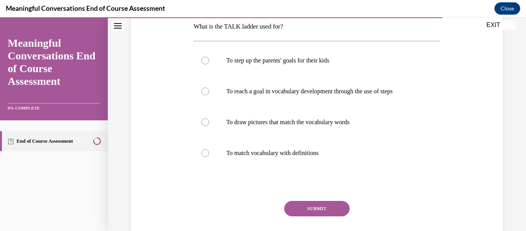
scroll to position [129, 0]
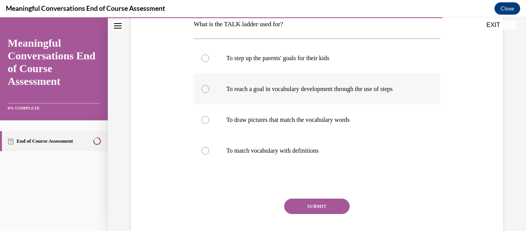
click at [287, 90] on p "To reach a goal in vocabulary development through the use of steps" at bounding box center [324, 89] width 195 height 8
click at [209, 90] on input "To reach a goal in vocabulary development through the use of steps" at bounding box center [206, 89] width 8 height 8
radio input "true"
click at [329, 208] on button "SUBMIT" at bounding box center [317, 205] width 66 height 15
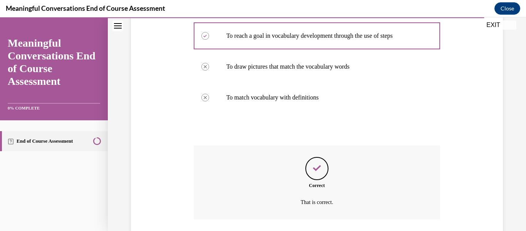
scroll to position [238, 0]
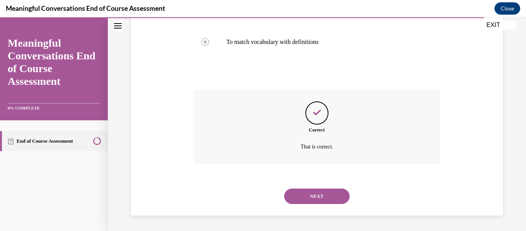
click at [326, 199] on button "NEXT" at bounding box center [317, 195] width 66 height 15
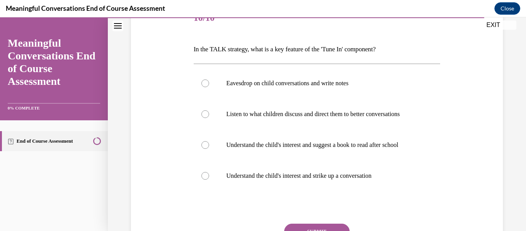
scroll to position [106, 0]
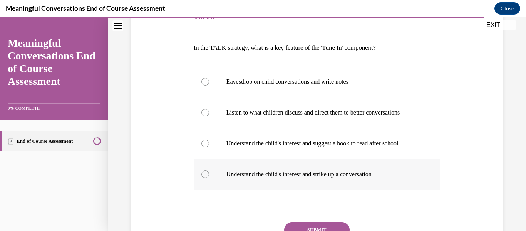
click at [287, 181] on label "Understand the child's interest and strike up a conversation" at bounding box center [317, 174] width 247 height 31
click at [209, 178] on input "Understand the child's interest and strike up a conversation" at bounding box center [206, 174] width 8 height 8
radio input "true"
click at [321, 227] on button "SUBMIT" at bounding box center [317, 229] width 66 height 15
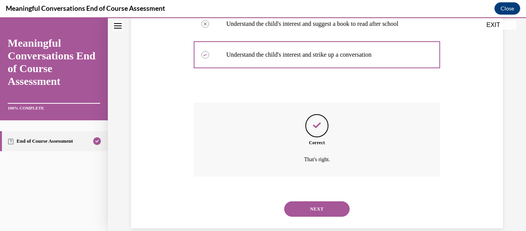
scroll to position [238, 0]
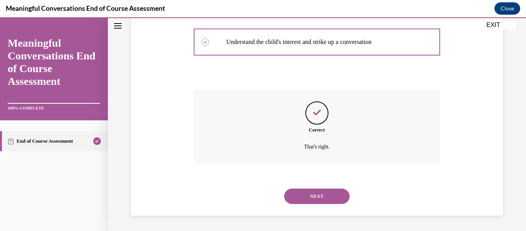
click at [332, 198] on button "NEXT" at bounding box center [317, 195] width 66 height 15
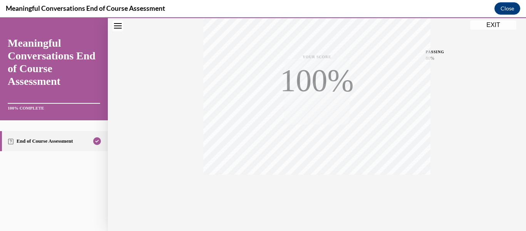
scroll to position [182, 0]
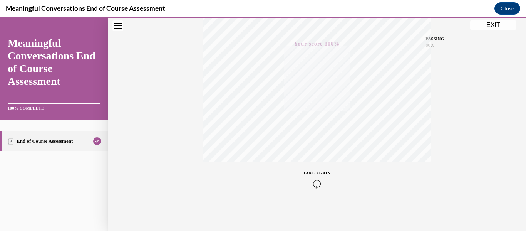
click at [493, 34] on div "Quiz Results PASSING 80% Your score 100% Passed PASSING 80% Your score Your sco…" at bounding box center [317, 45] width 418 height 371
click at [492, 37] on div "Quiz Results PASSING 80% Your score 100% Passed PASSING 80% Your score Your sco…" at bounding box center [317, 45] width 418 height 371
click at [506, 18] on div "Quiz Results PASSING 80% Your score 100% Passed PASSING 80% Your score Your sco…" at bounding box center [317, 45] width 418 height 371
click at [513, 8] on button "Close" at bounding box center [508, 8] width 26 height 12
